Goal: Obtain resource: Obtain resource

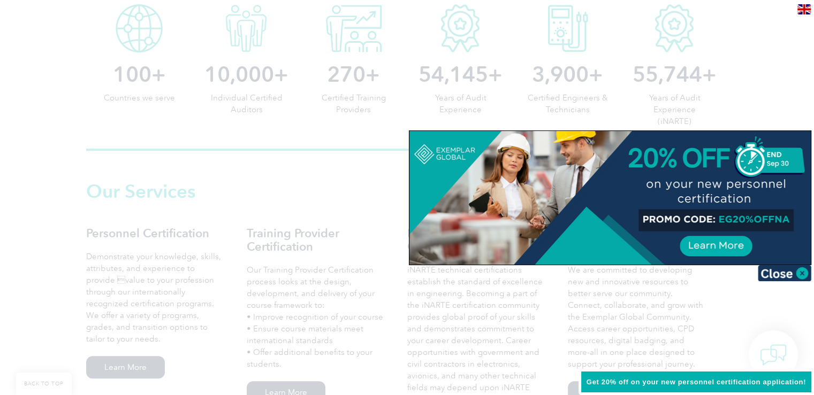
scroll to position [642, 0]
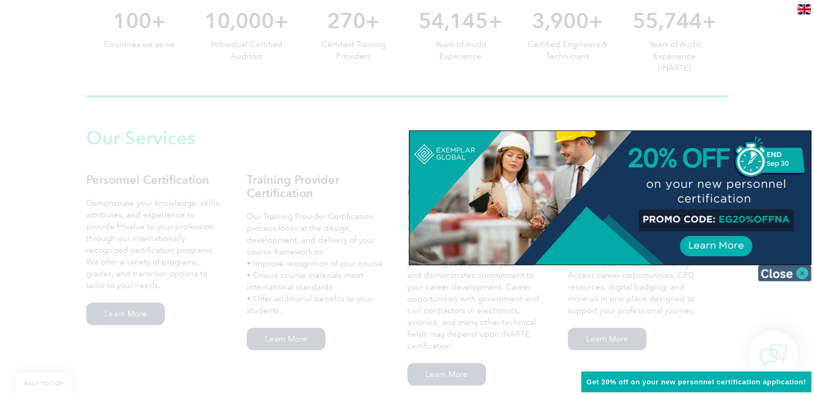
click at [800, 272] on img at bounding box center [784, 273] width 53 height 16
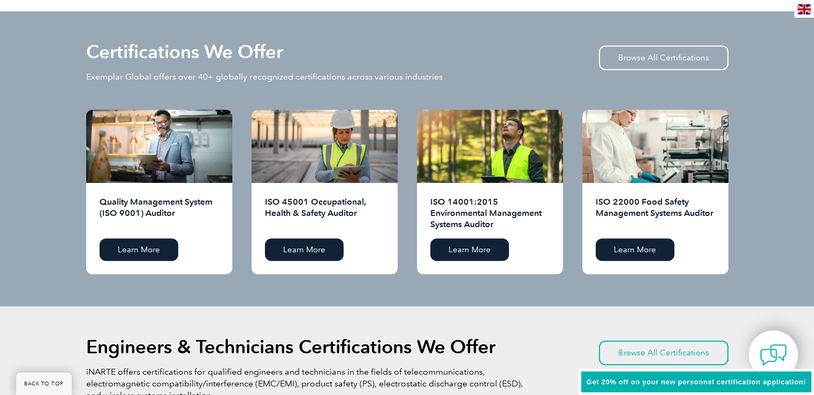
scroll to position [1070, 0]
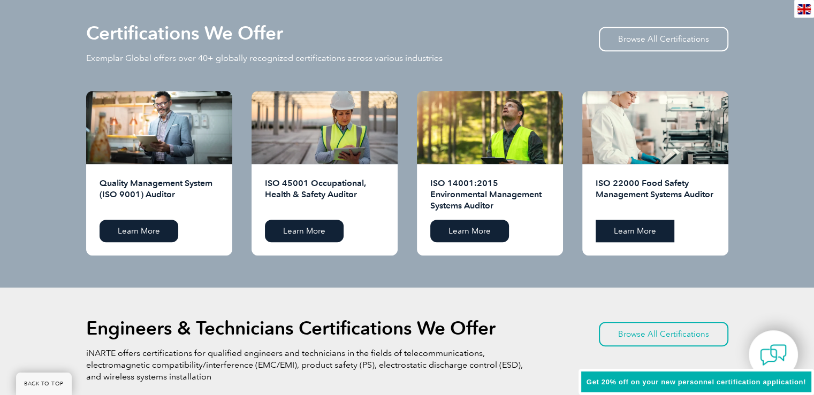
click at [652, 230] on link "Learn More" at bounding box center [634, 231] width 79 height 22
click at [315, 233] on link "Learn More" at bounding box center [304, 231] width 79 height 22
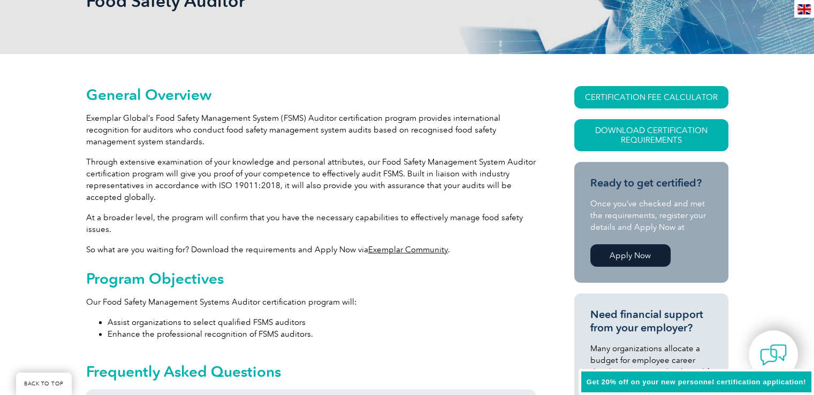
scroll to position [243, 0]
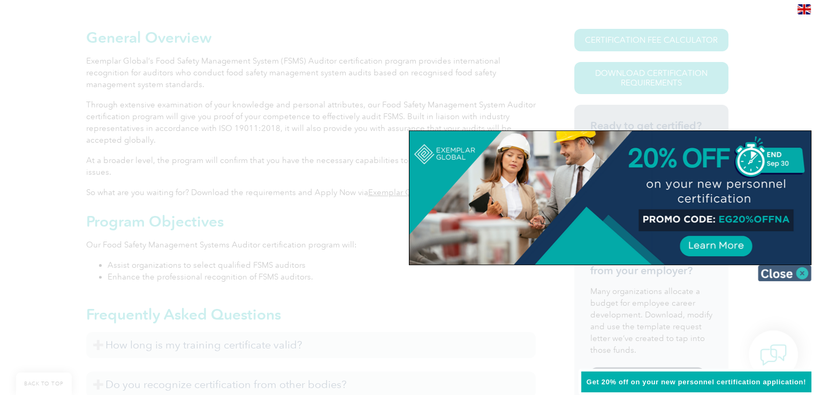
click at [800, 272] on img at bounding box center [784, 273] width 53 height 16
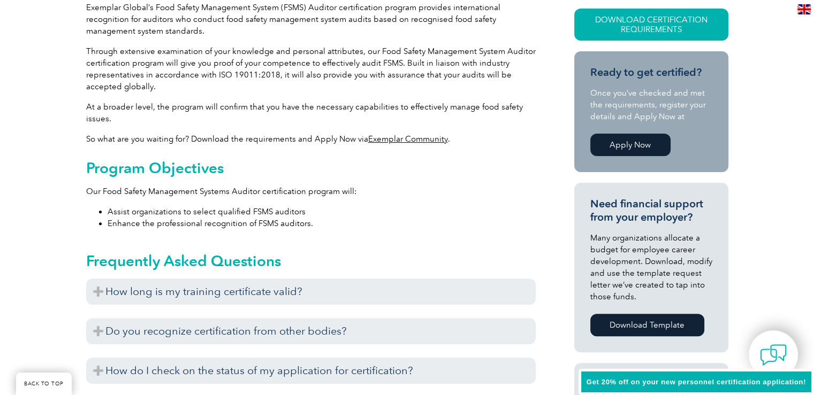
scroll to position [350, 0]
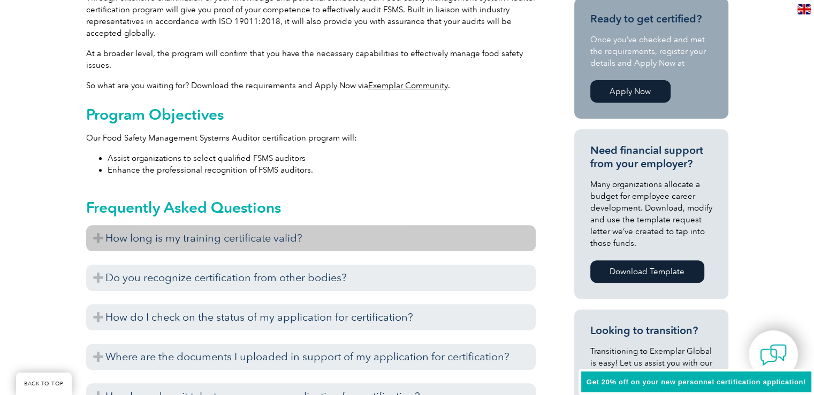
click at [99, 236] on h3 "How long is my training certificate valid?" at bounding box center [310, 238] width 449 height 26
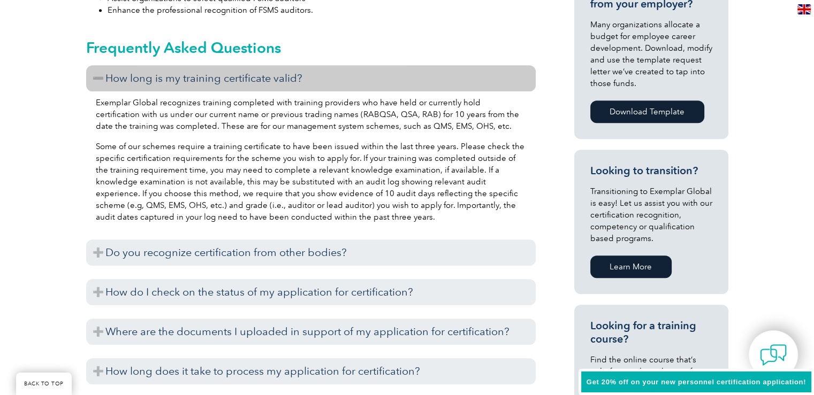
scroll to position [511, 0]
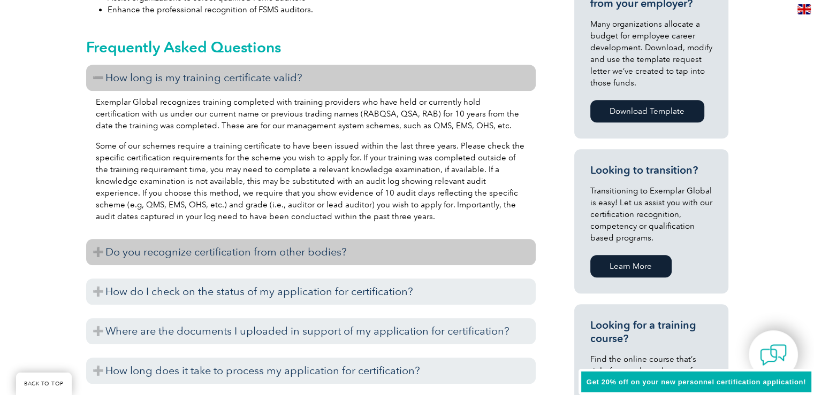
click at [107, 253] on h3 "Do you recognize certification from other bodies?" at bounding box center [310, 252] width 449 height 26
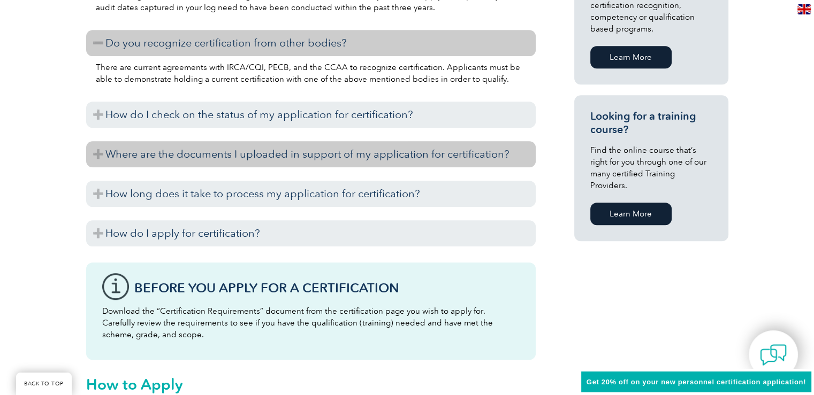
scroll to position [725, 0]
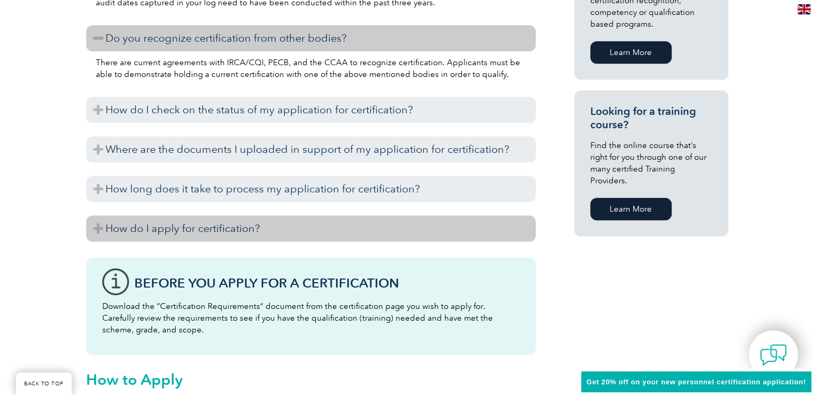
click at [159, 235] on h3 "How do I apply for certification?" at bounding box center [310, 229] width 449 height 26
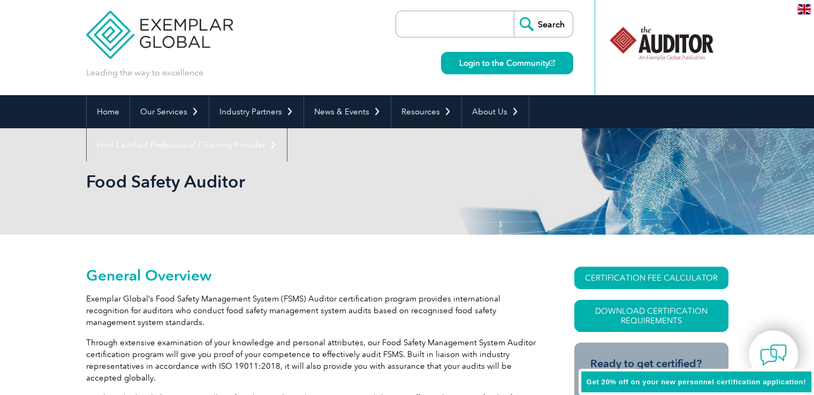
scroll to position [0, 0]
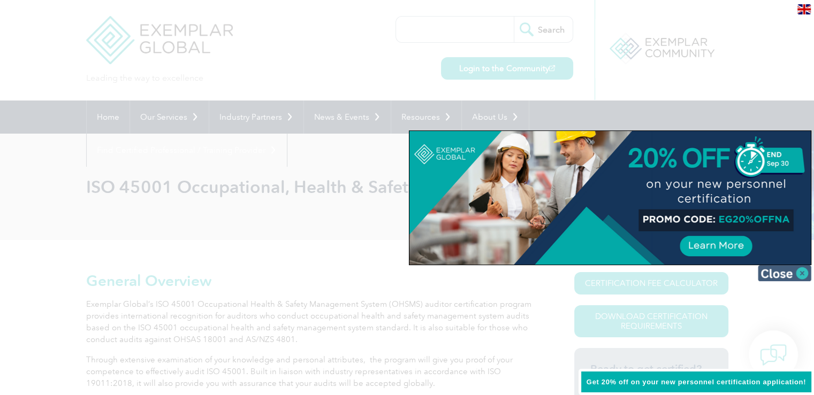
click at [800, 269] on img at bounding box center [784, 273] width 53 height 16
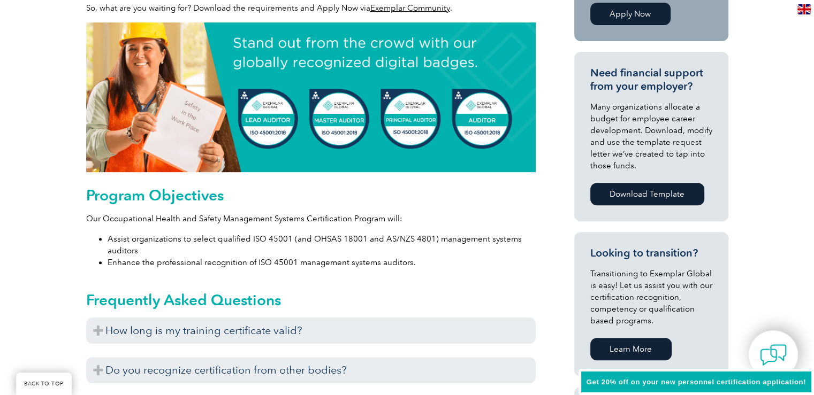
scroll to position [481, 0]
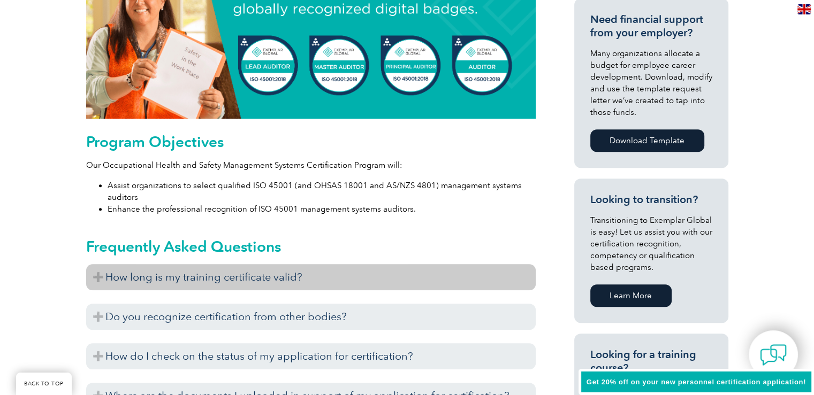
click at [96, 278] on h3 "How long is my training certificate valid?" at bounding box center [310, 277] width 449 height 26
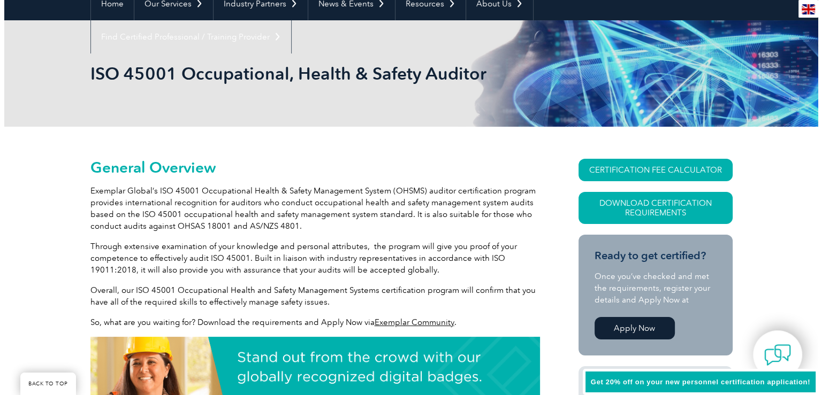
scroll to position [107, 0]
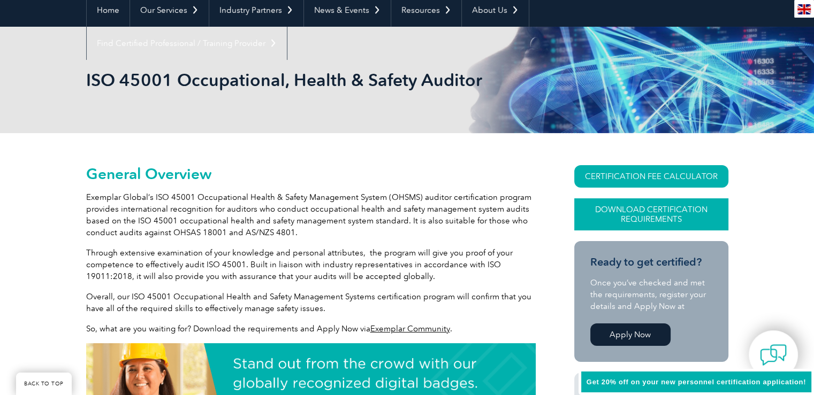
click at [651, 212] on link "Download Certification Requirements" at bounding box center [651, 214] width 154 height 32
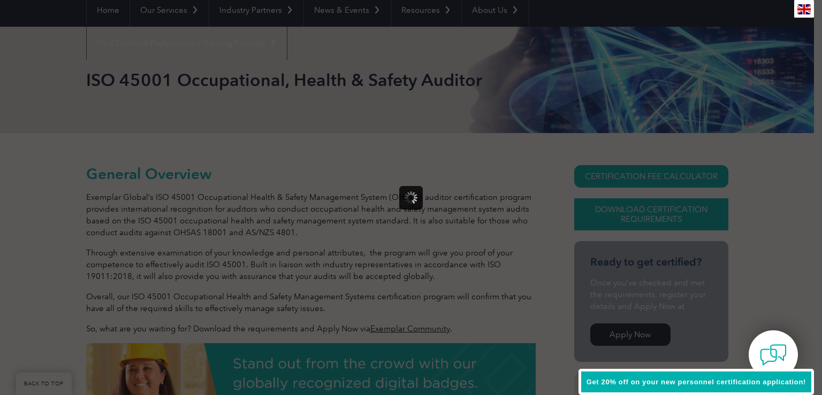
scroll to position [0, 0]
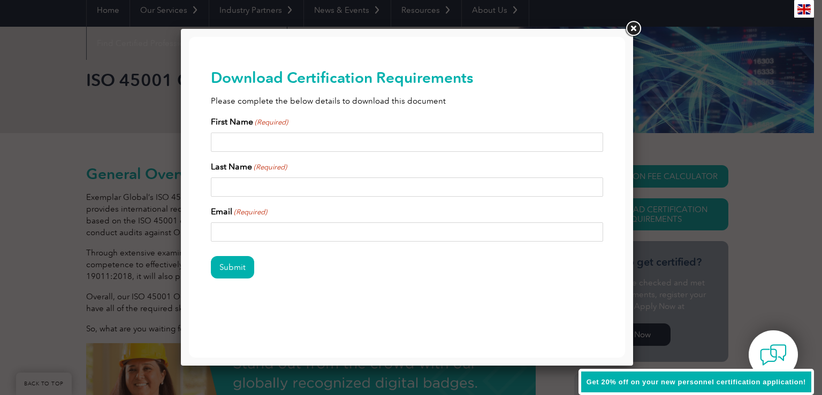
click at [299, 143] on input "First Name (Required)" at bounding box center [407, 142] width 393 height 19
click at [295, 143] on input "ola Owolabi" at bounding box center [407, 142] width 393 height 19
type input "o"
click at [306, 142] on input "Ola Owolabi" at bounding box center [407, 142] width 393 height 19
type input "Ola"
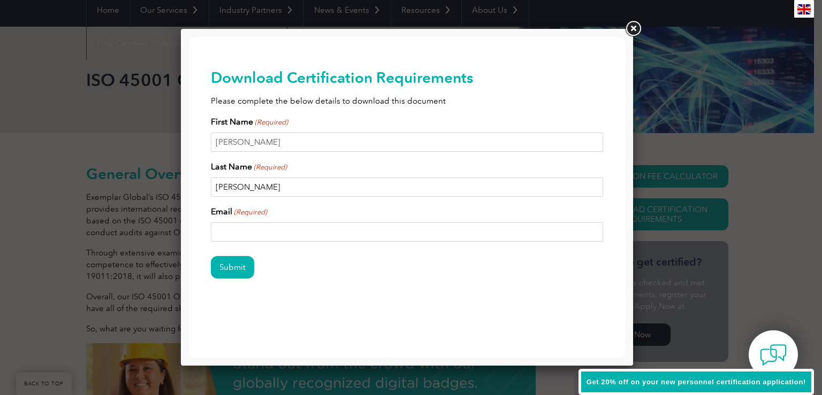
type input "Owolabi"
type input "ola.owolabi@goc.net.au"
click at [233, 269] on input "Submit" at bounding box center [232, 267] width 43 height 22
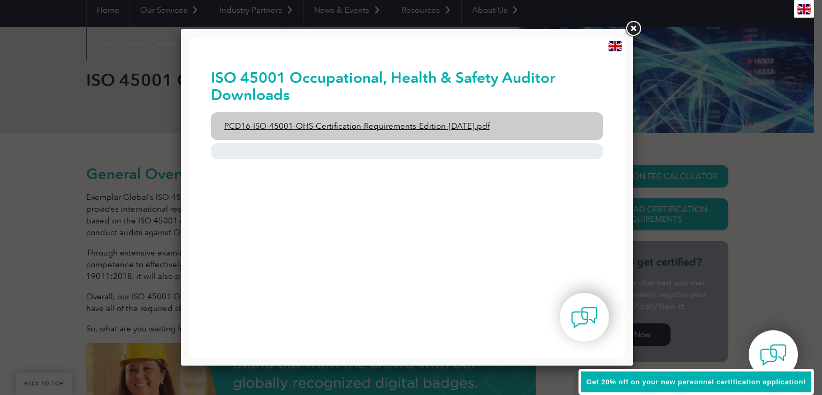
click at [358, 126] on link "PCD16-ISO-45001-OHS-Certification-Requirements-Edition-2-April-2022.pdf" at bounding box center [407, 126] width 393 height 28
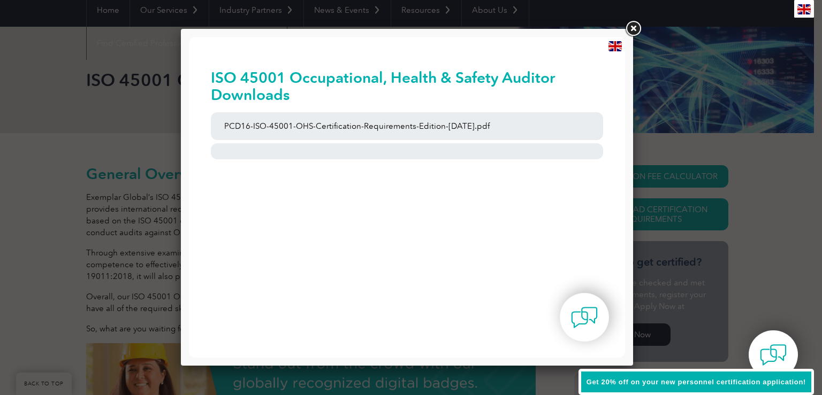
click at [633, 27] on link at bounding box center [632, 28] width 19 height 19
